Goal: Task Accomplishment & Management: Manage account settings

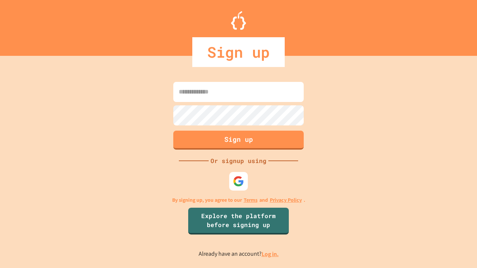
click at [270, 254] on link "Log in." at bounding box center [270, 254] width 17 height 8
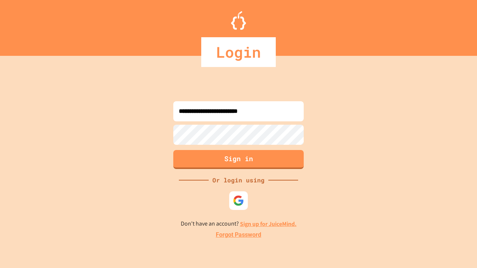
type input "**********"
